Goal: Find specific page/section: Find specific page/section

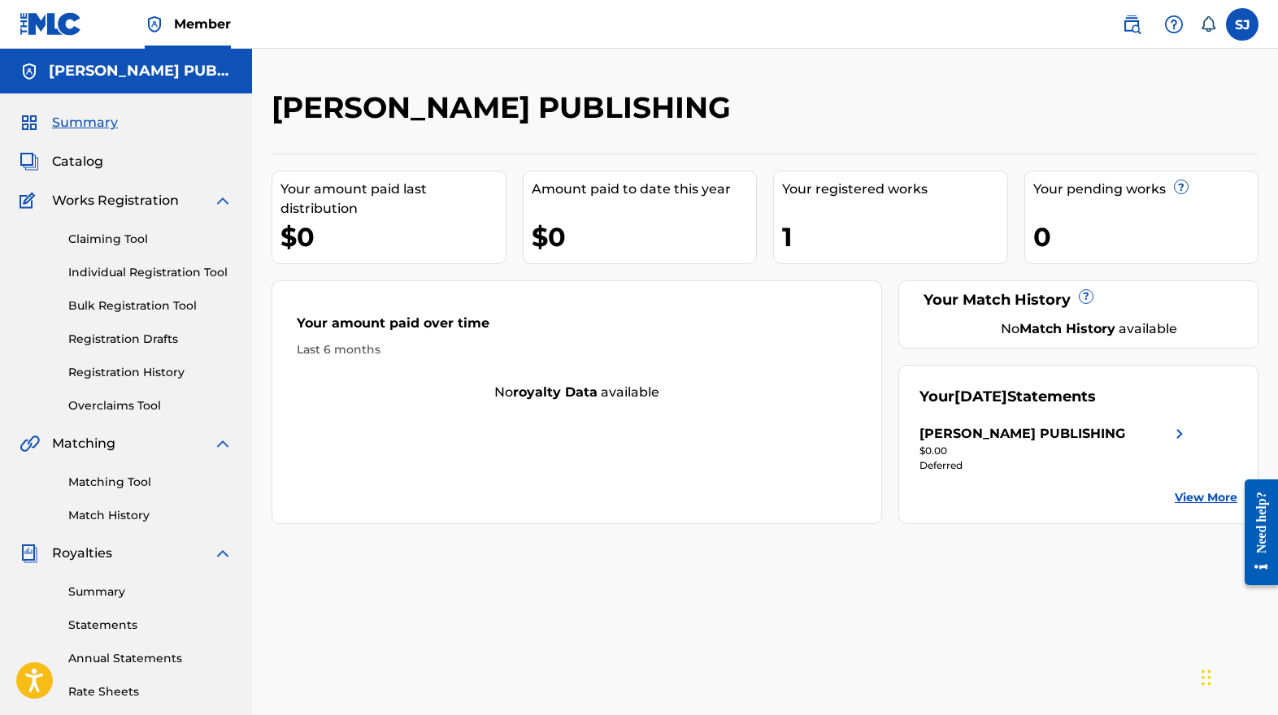
click at [89, 245] on link "Claiming Tool" at bounding box center [150, 239] width 164 height 17
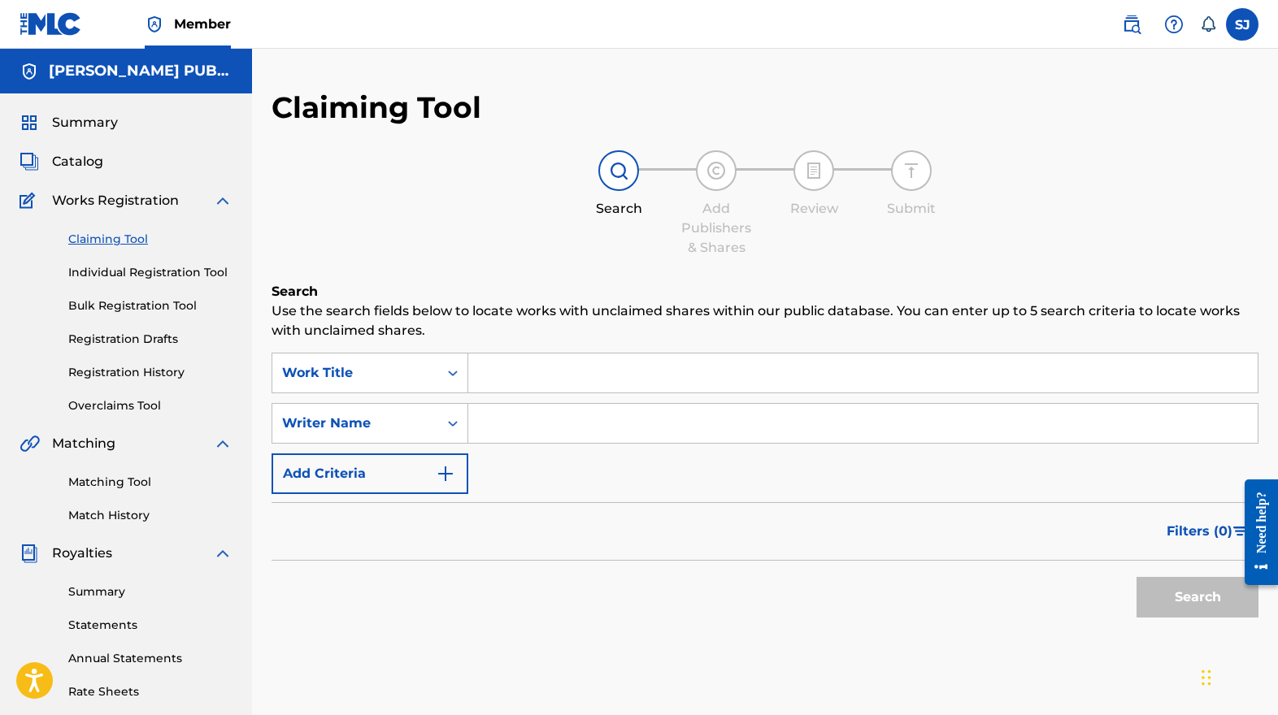
click at [120, 278] on link "Individual Registration Tool" at bounding box center [150, 272] width 164 height 17
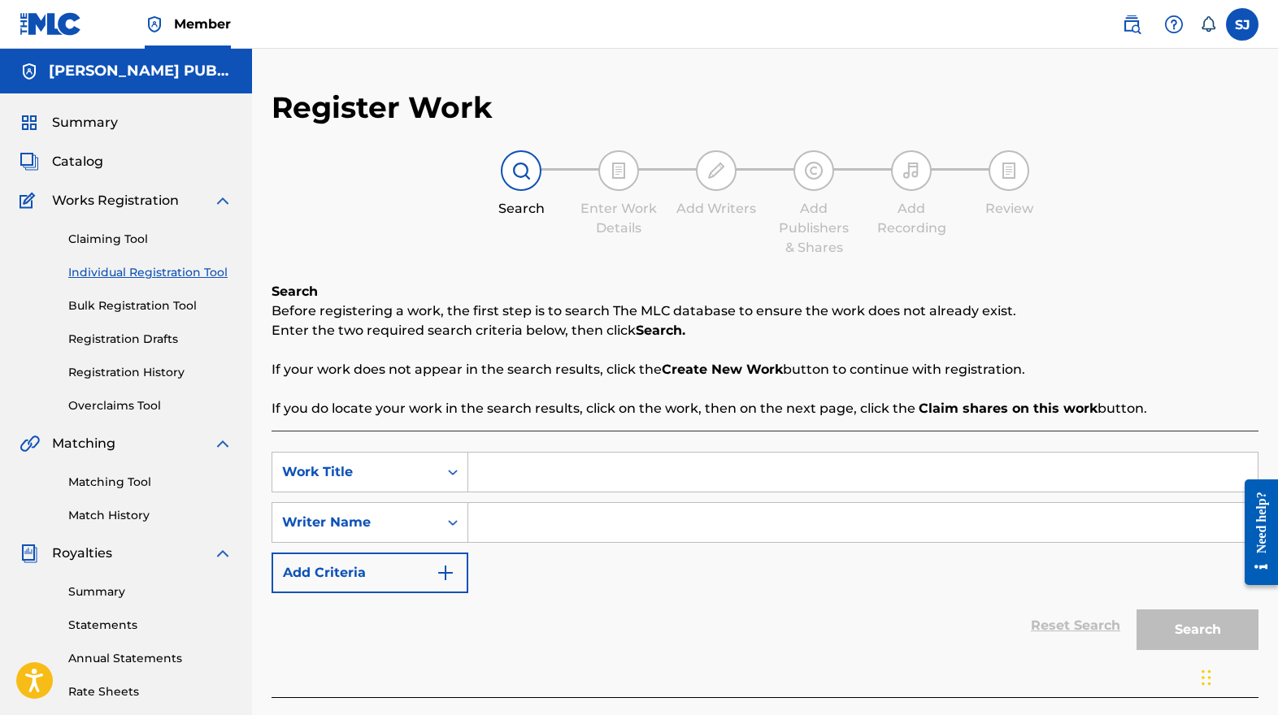
click at [120, 167] on div "Catalog" at bounding box center [126, 162] width 213 height 20
click at [92, 163] on span "Catalog" at bounding box center [77, 162] width 51 height 20
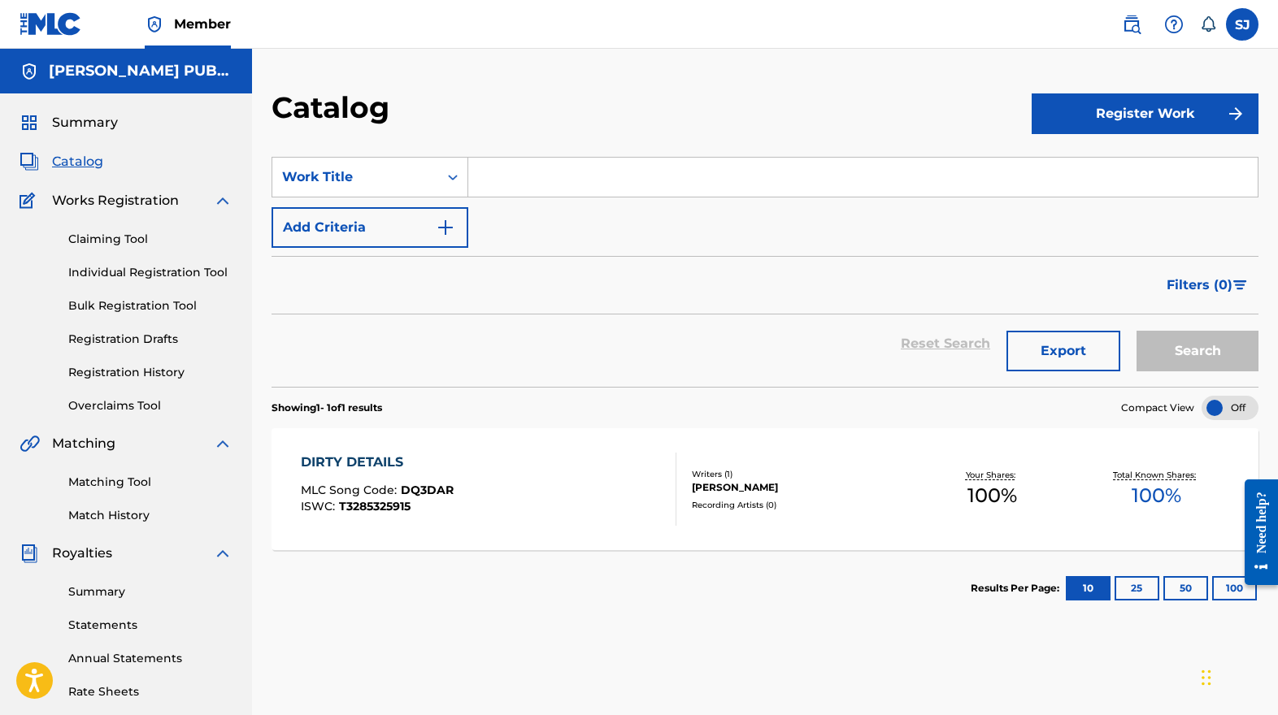
click at [739, 494] on div "[PERSON_NAME]" at bounding box center [801, 487] width 219 height 15
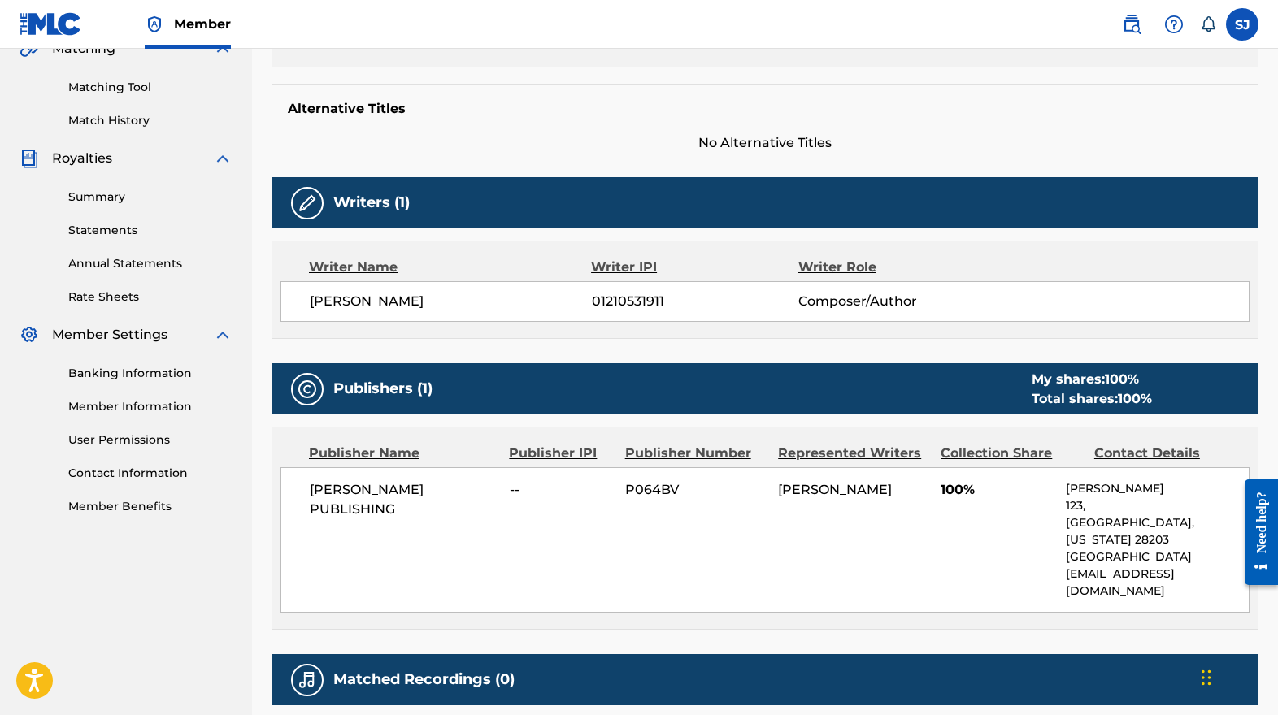
scroll to position [387, 0]
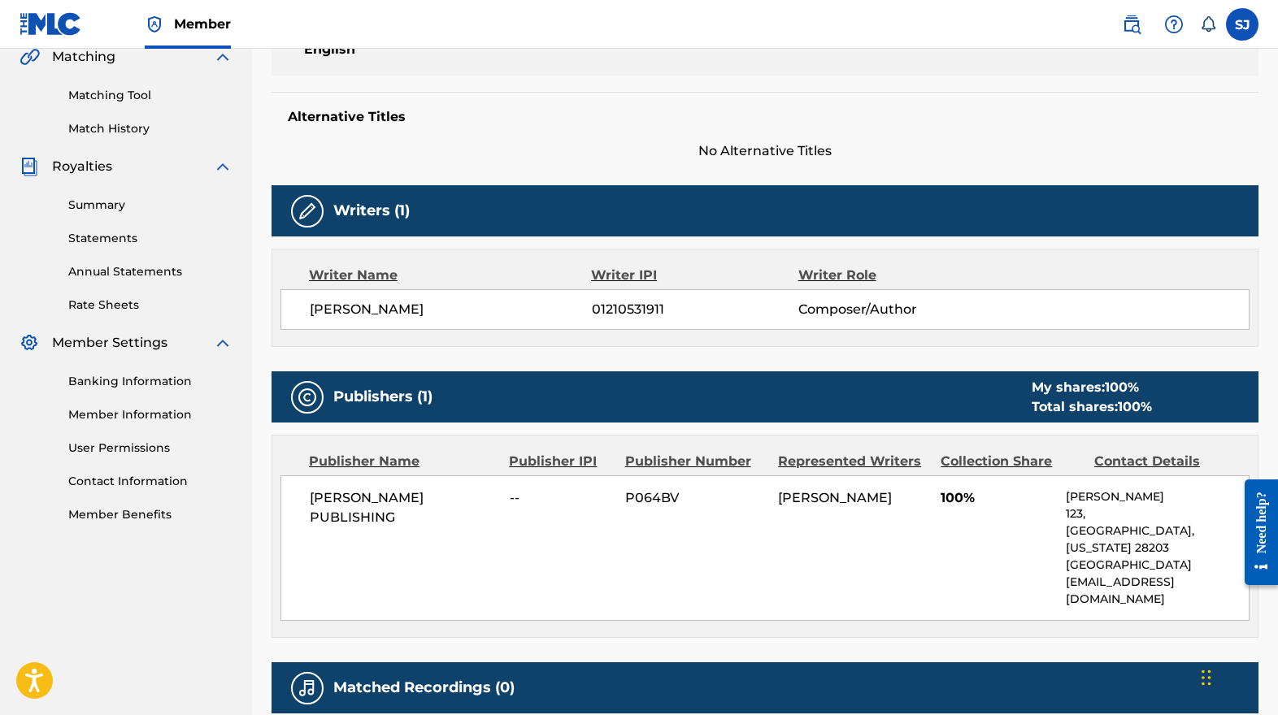
click at [164, 416] on link "Member Information" at bounding box center [150, 415] width 164 height 17
